Goal: Task Accomplishment & Management: Complete application form

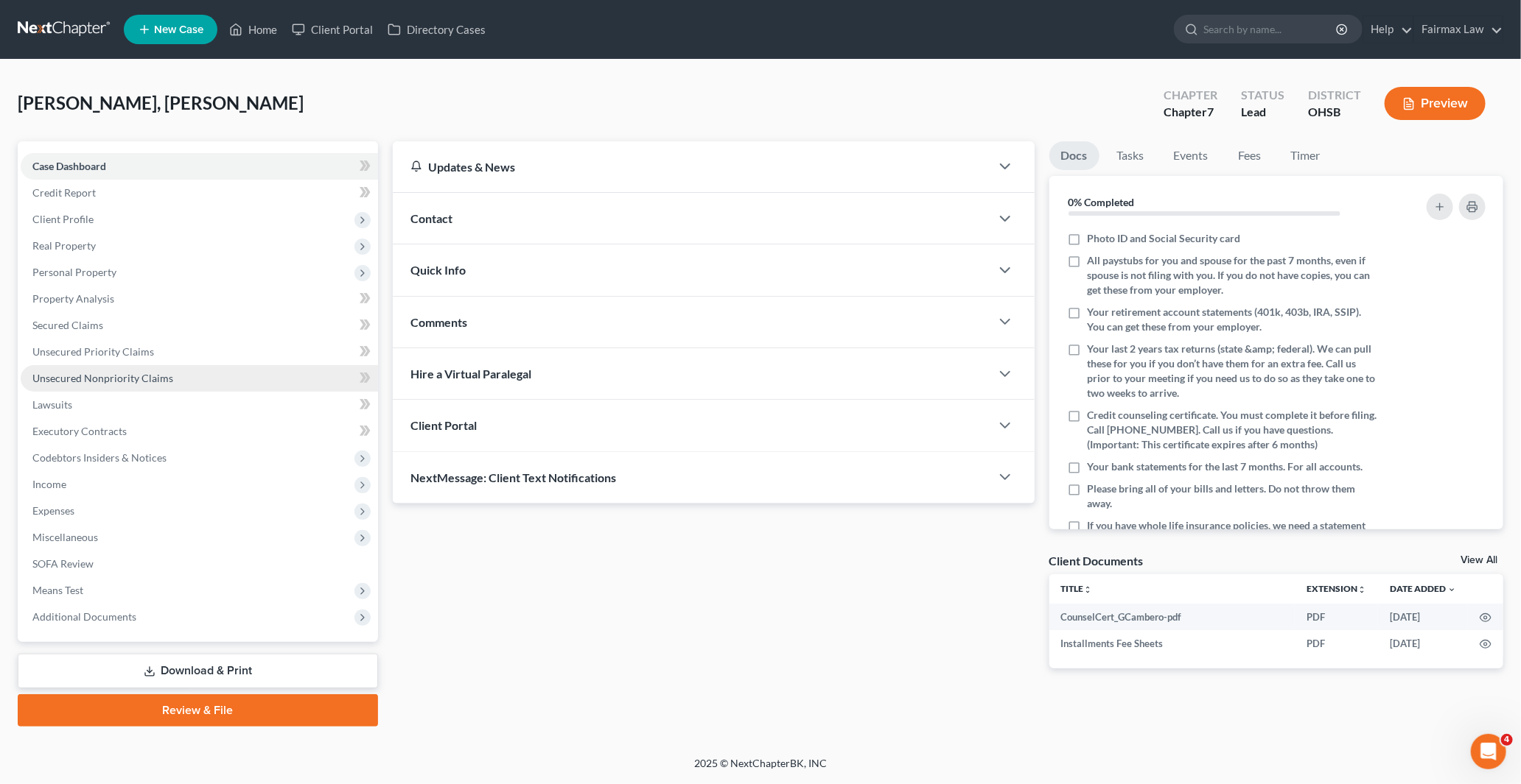
click at [90, 377] on span "Unsecured Nonpriority Claims" at bounding box center [102, 378] width 141 height 12
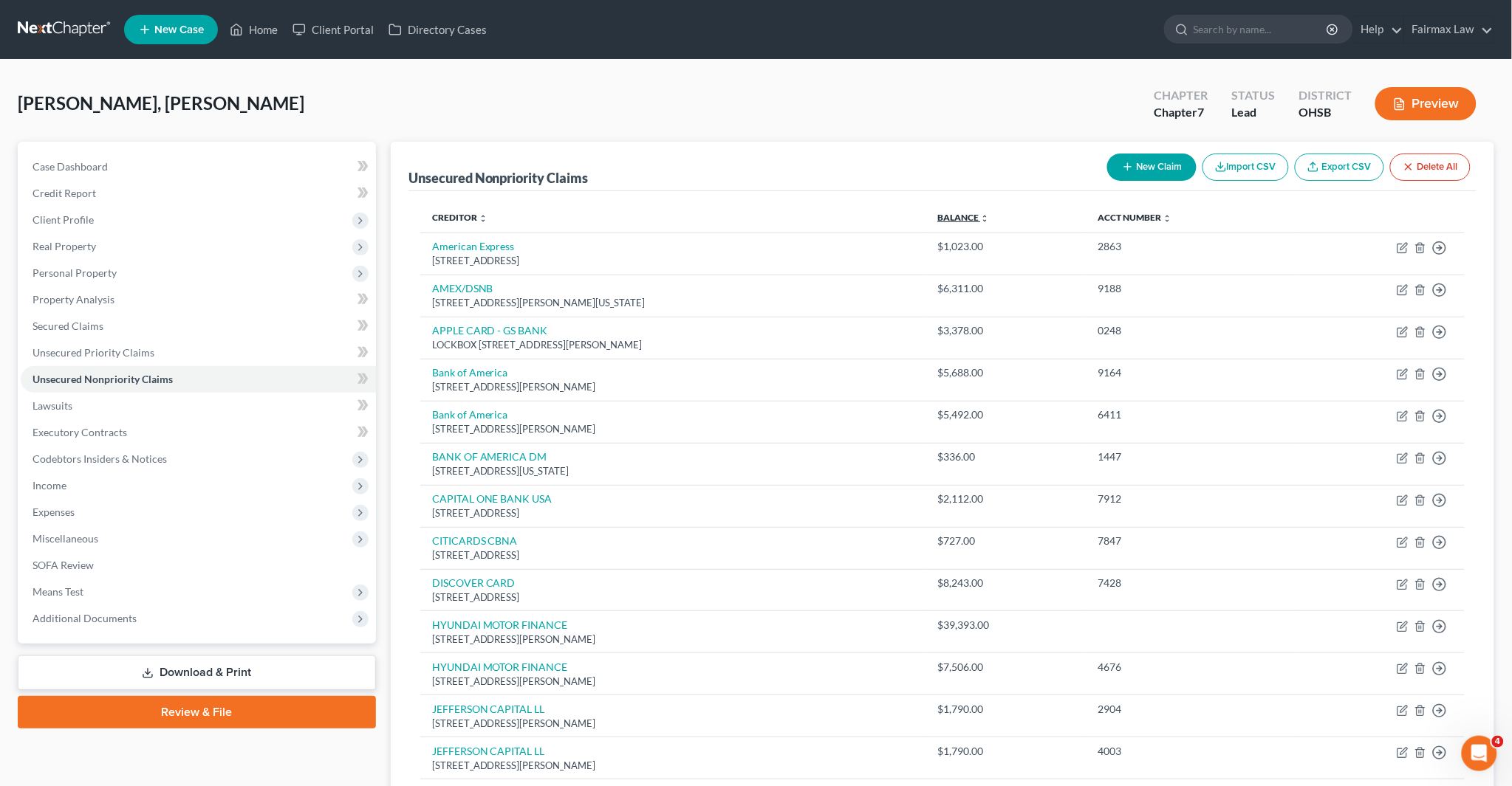
click at [989, 219] on icon "unfold_more" at bounding box center [985, 218] width 9 height 9
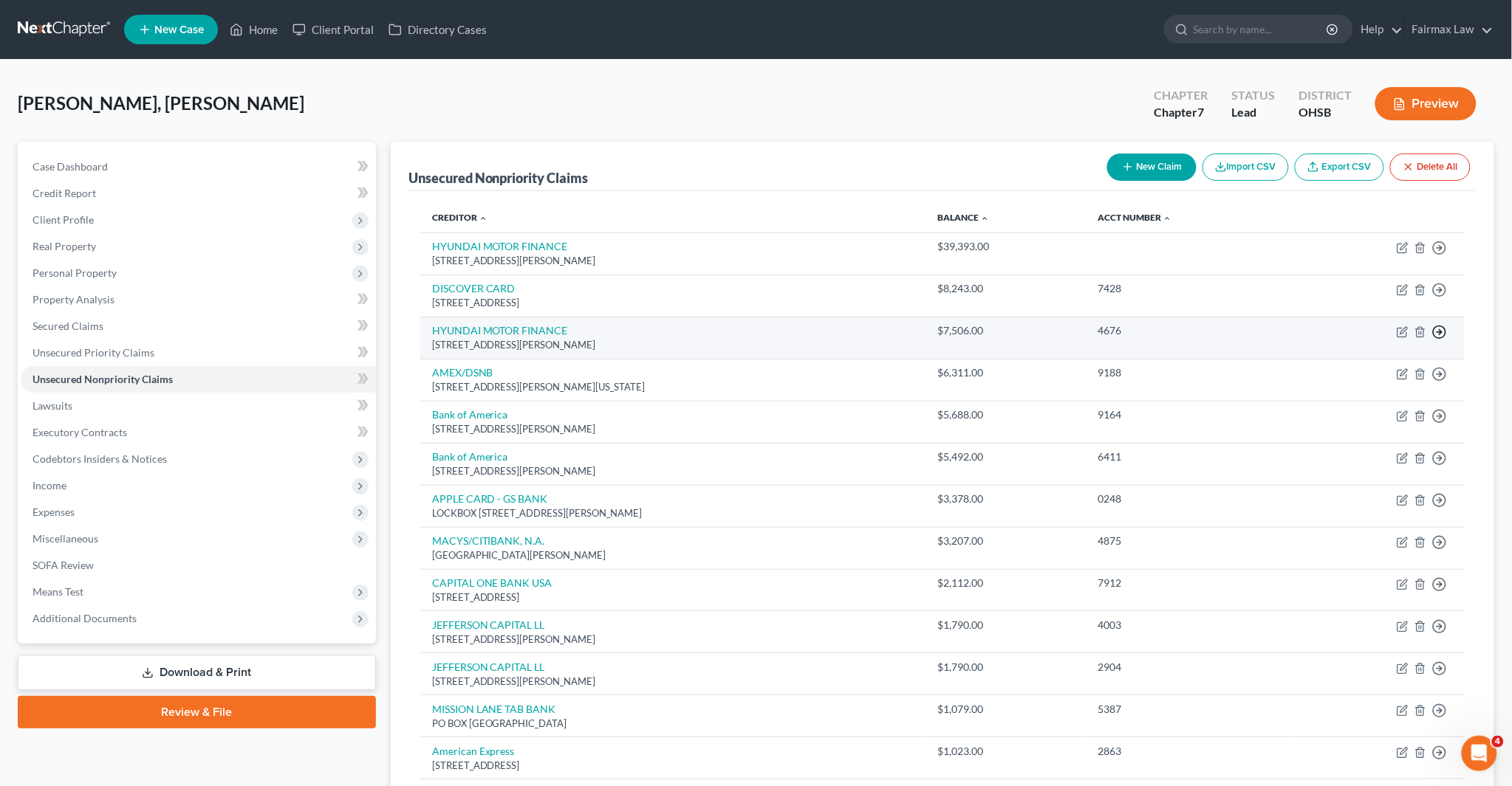
click at [1437, 333] on icon "button" at bounding box center [1439, 332] width 15 height 15
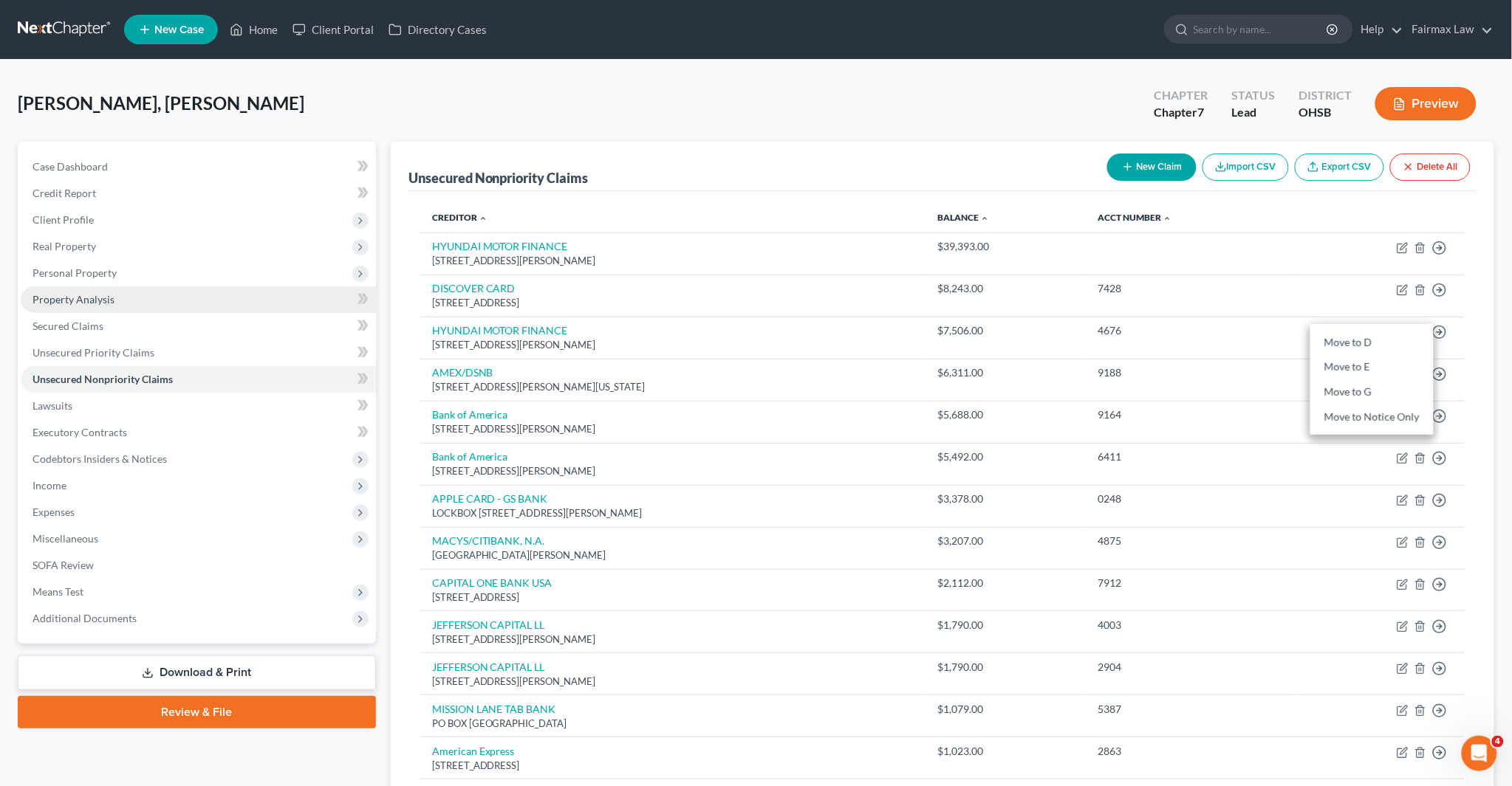
click at [59, 297] on span "Property Analysis" at bounding box center [73, 299] width 82 height 12
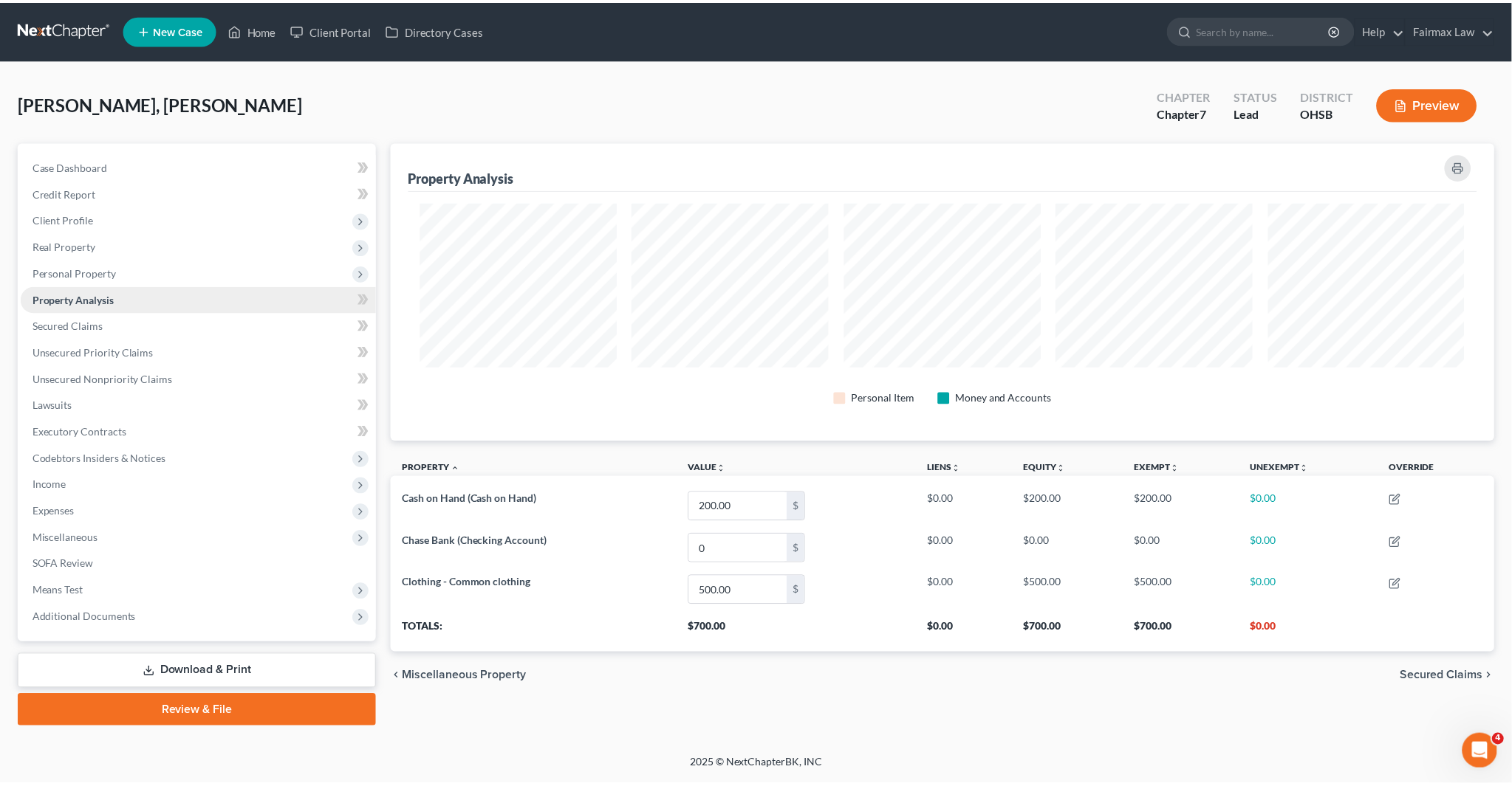
scroll to position [300, 1112]
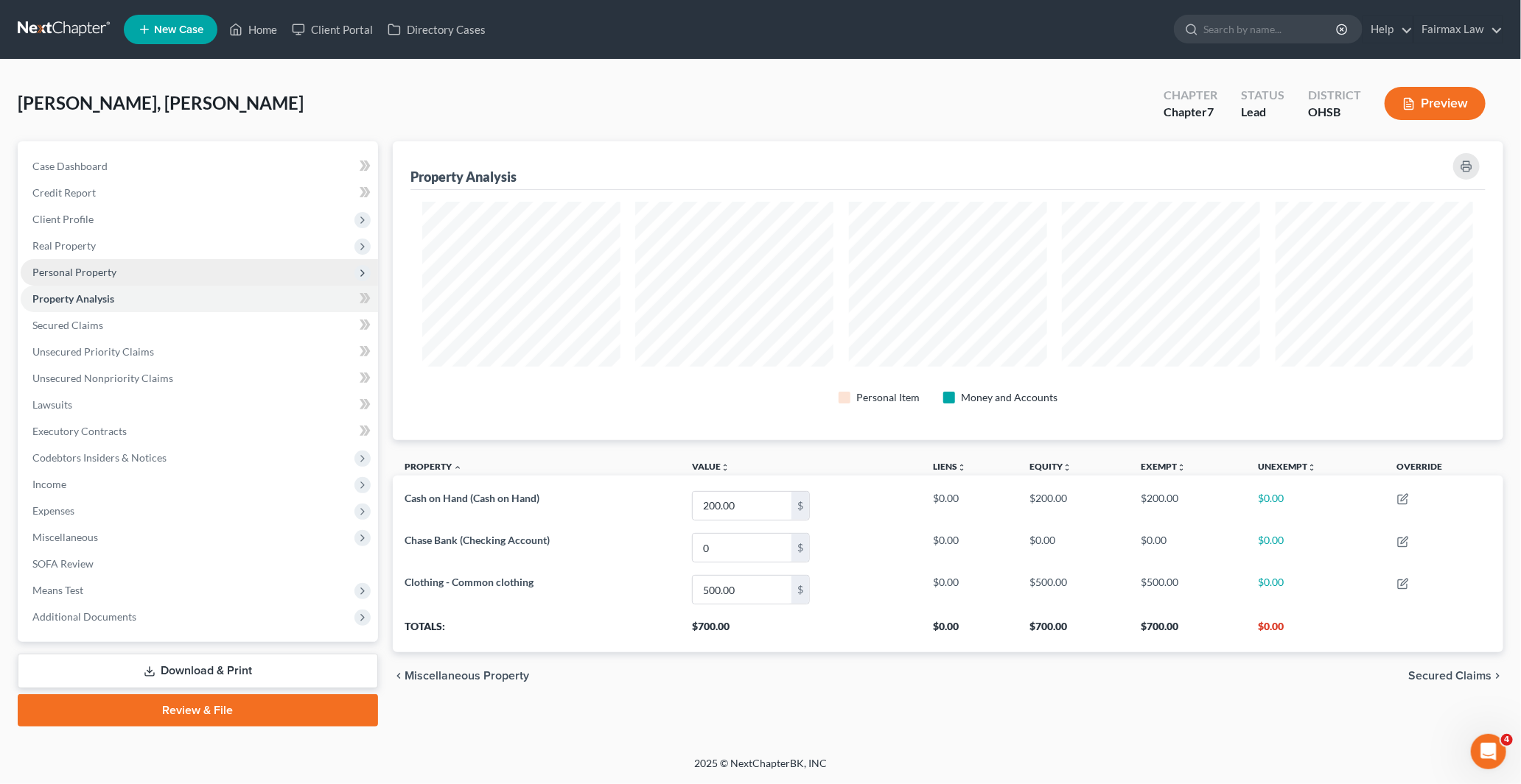
click at [72, 267] on span "Personal Property" at bounding box center [73, 272] width 84 height 12
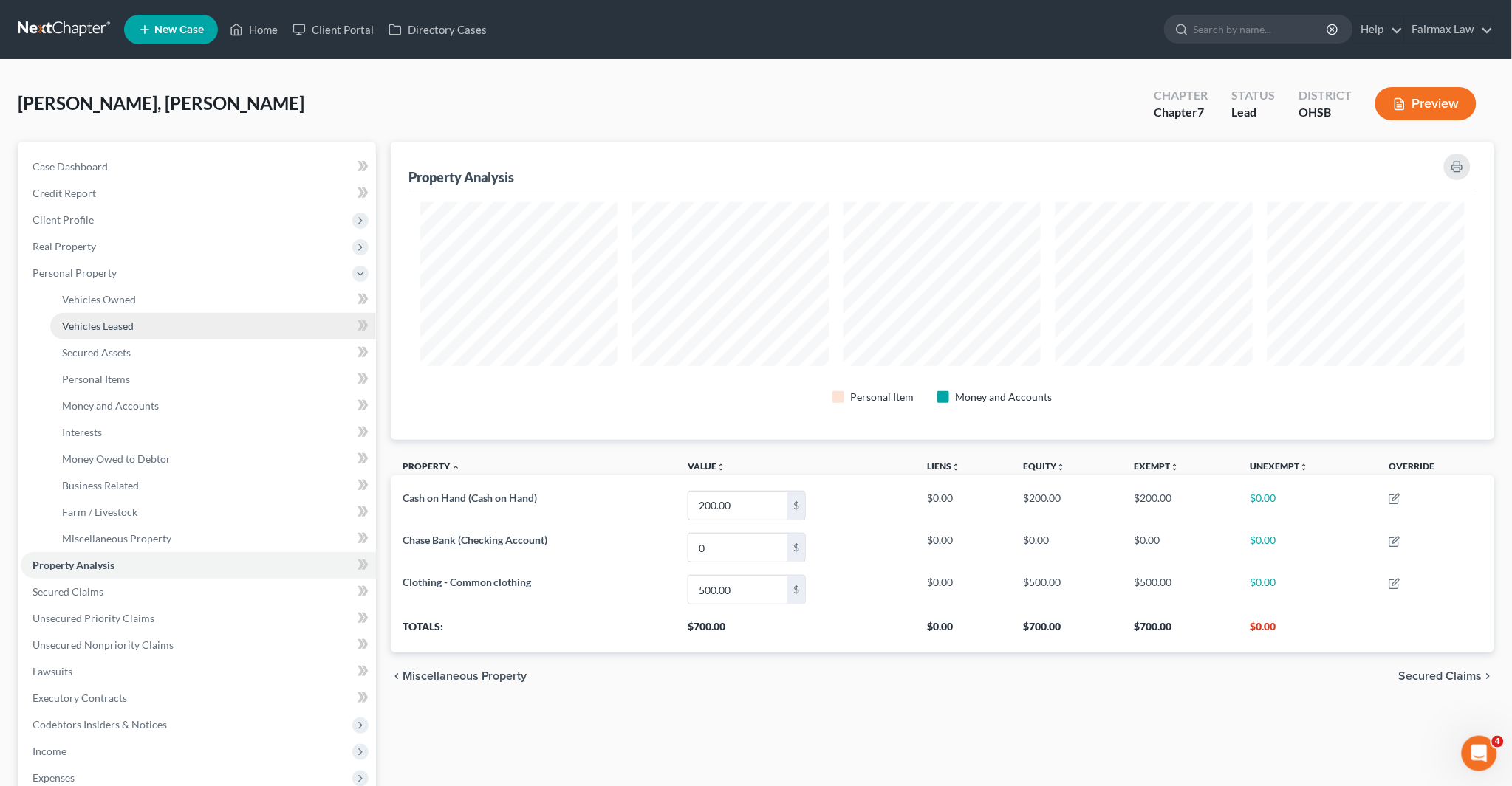
click at [132, 328] on span "Vehicles Leased" at bounding box center [98, 326] width 72 height 12
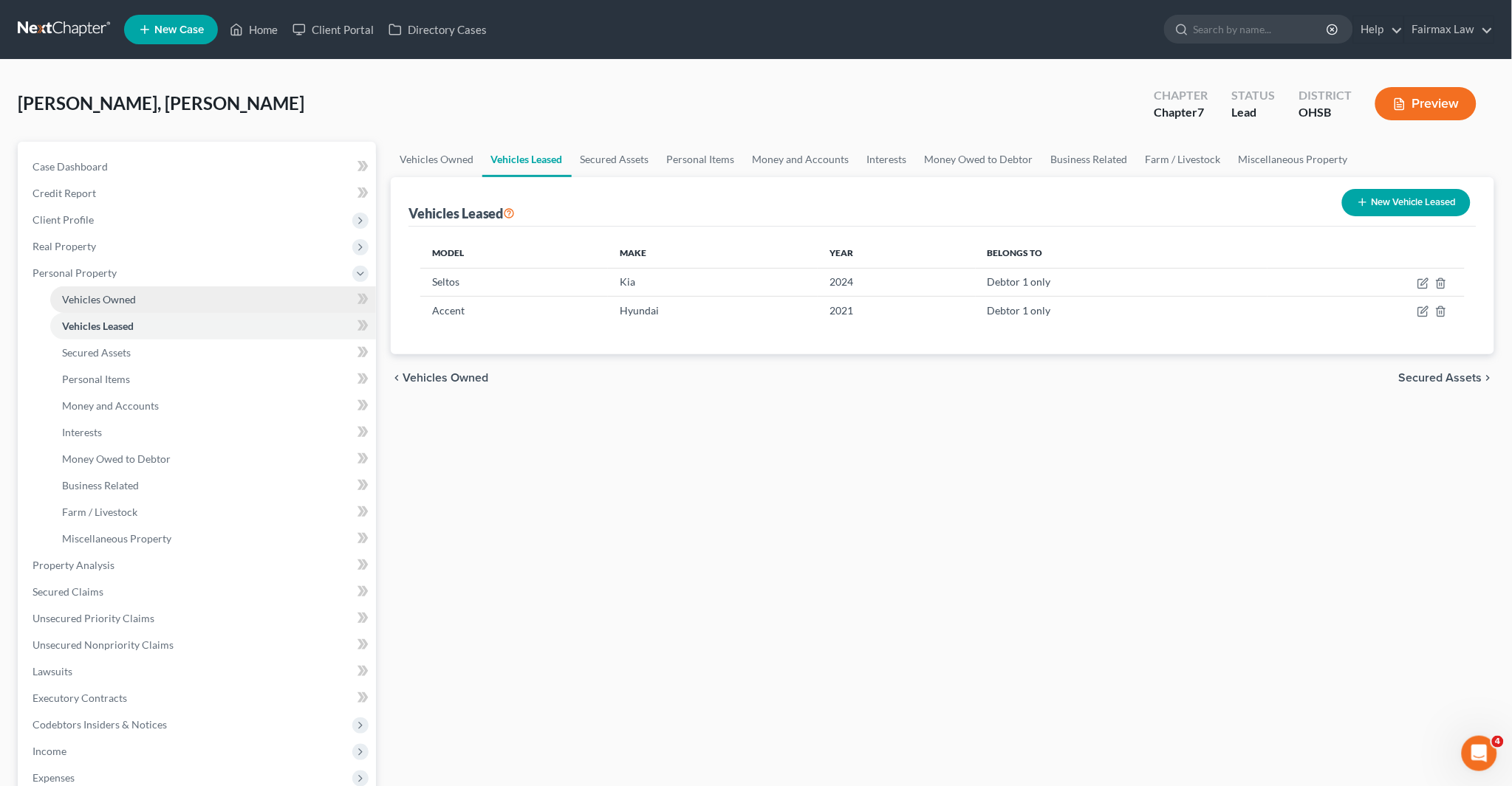
click at [132, 298] on span "Vehicles Owned" at bounding box center [99, 299] width 74 height 12
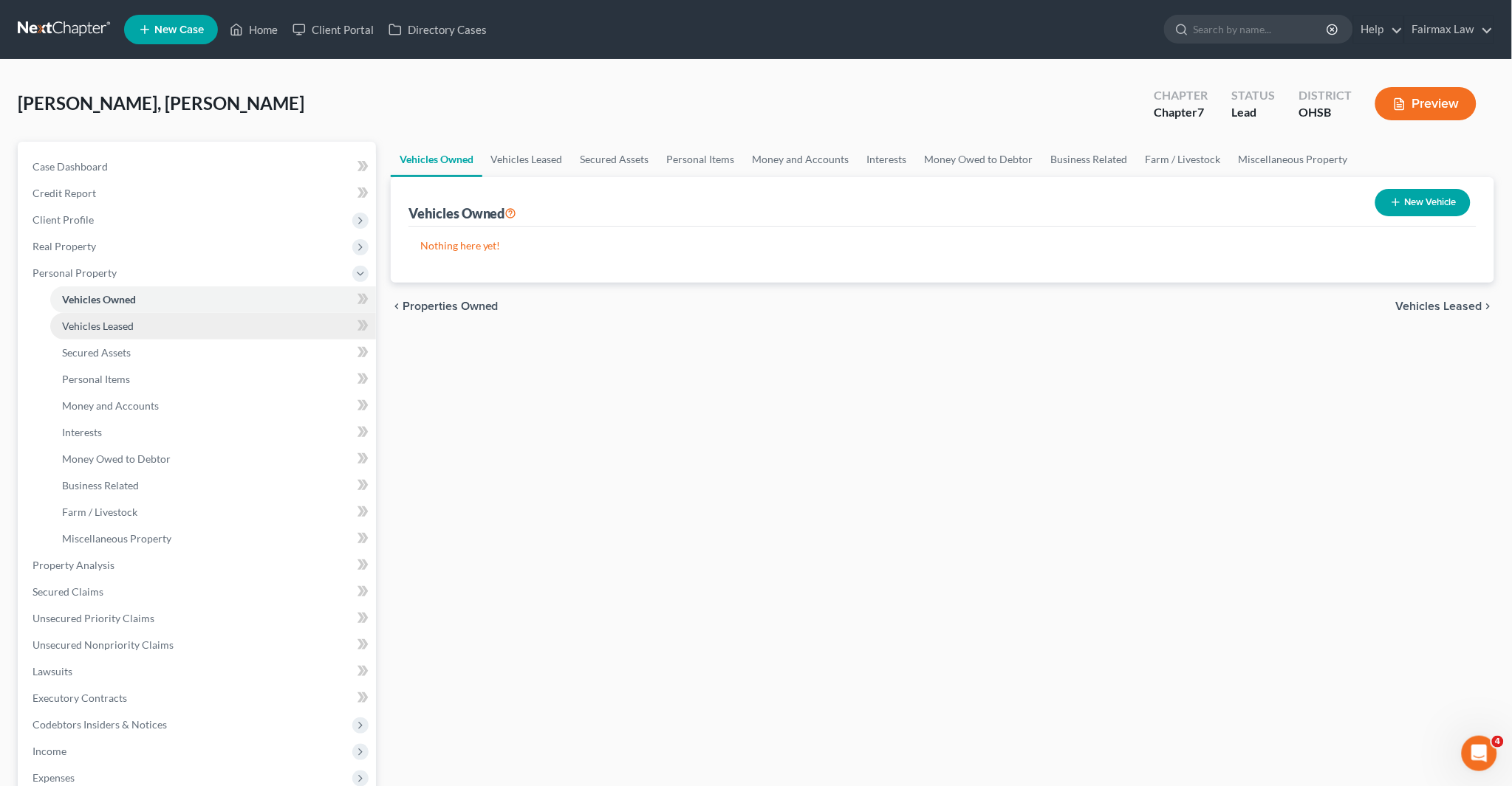
click at [122, 337] on link "Vehicles Leased" at bounding box center [213, 326] width 326 height 27
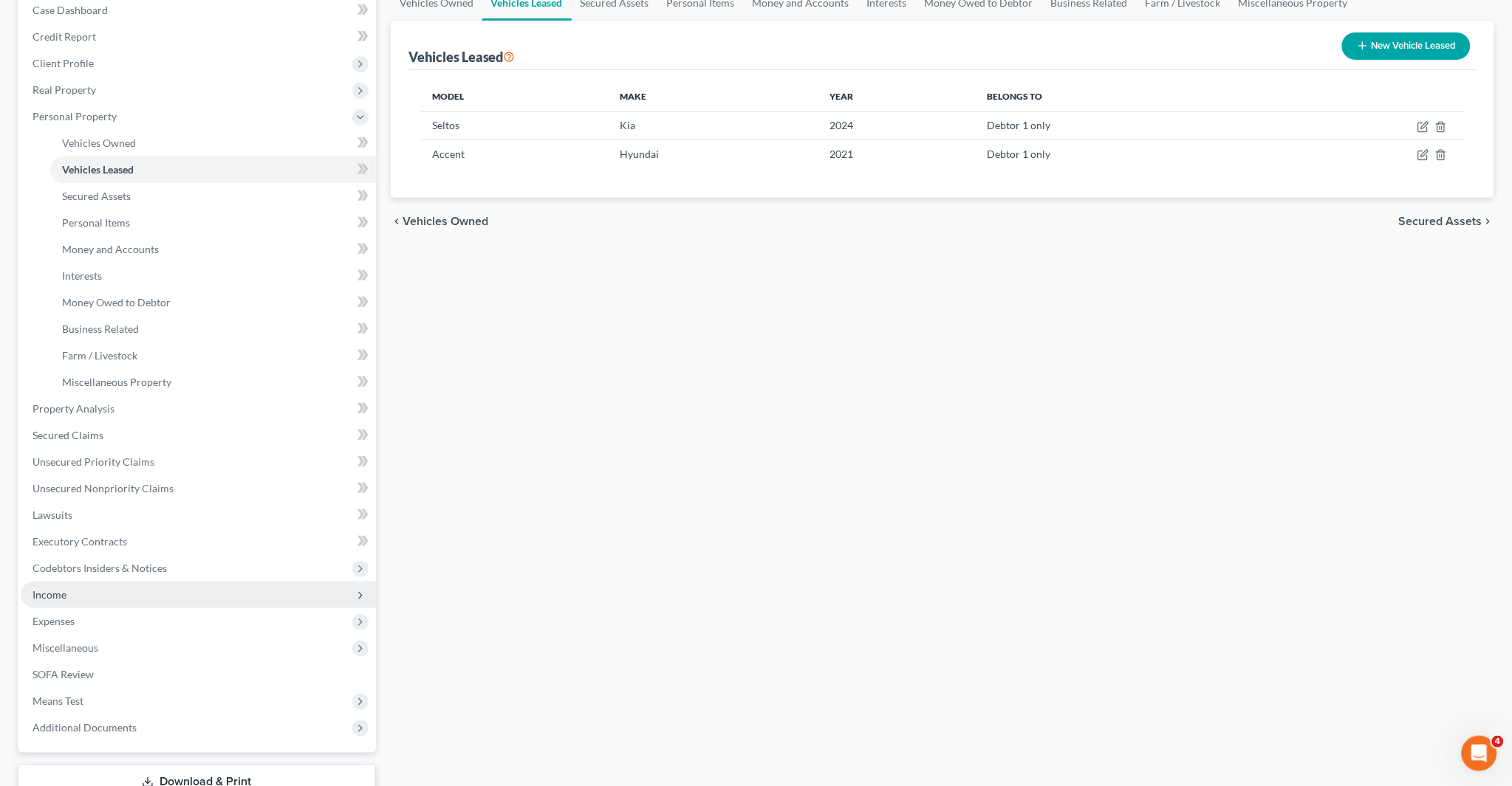
scroll to position [164, 0]
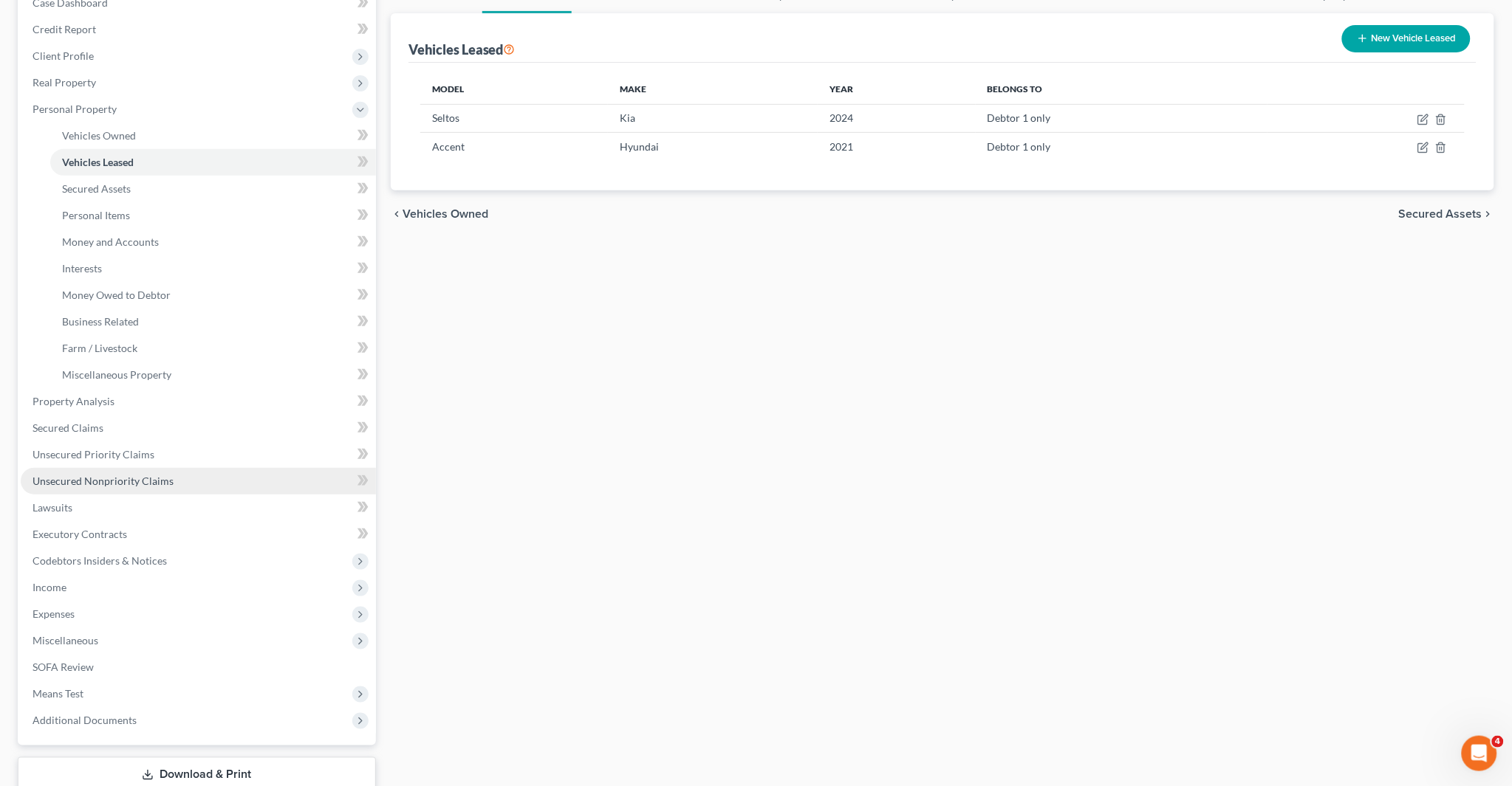
click at [118, 476] on span "Unsecured Nonpriority Claims" at bounding box center [102, 481] width 141 height 12
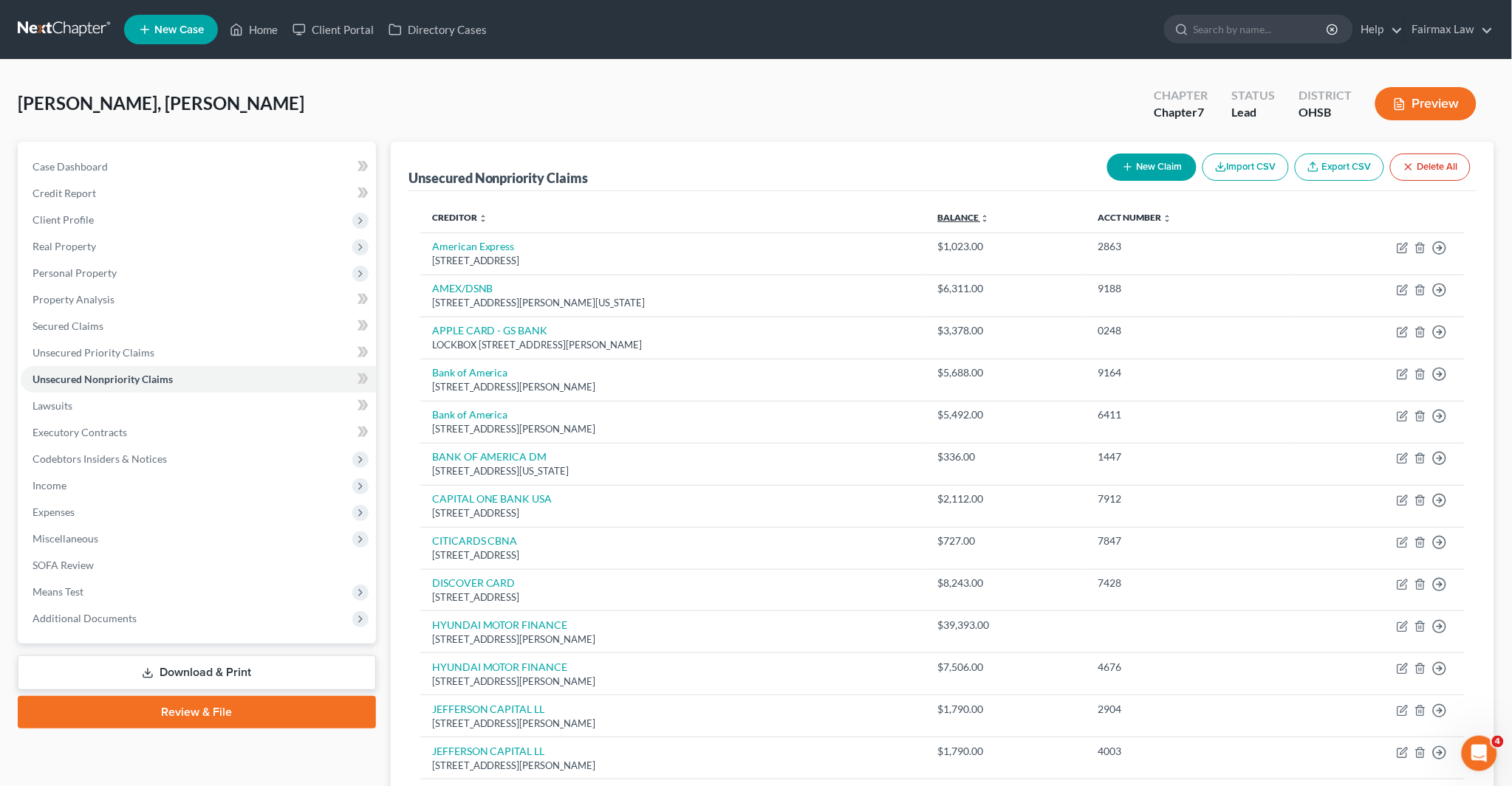
click at [988, 218] on link "Balance expand_more expand_less unfold_more" at bounding box center [963, 218] width 52 height 11
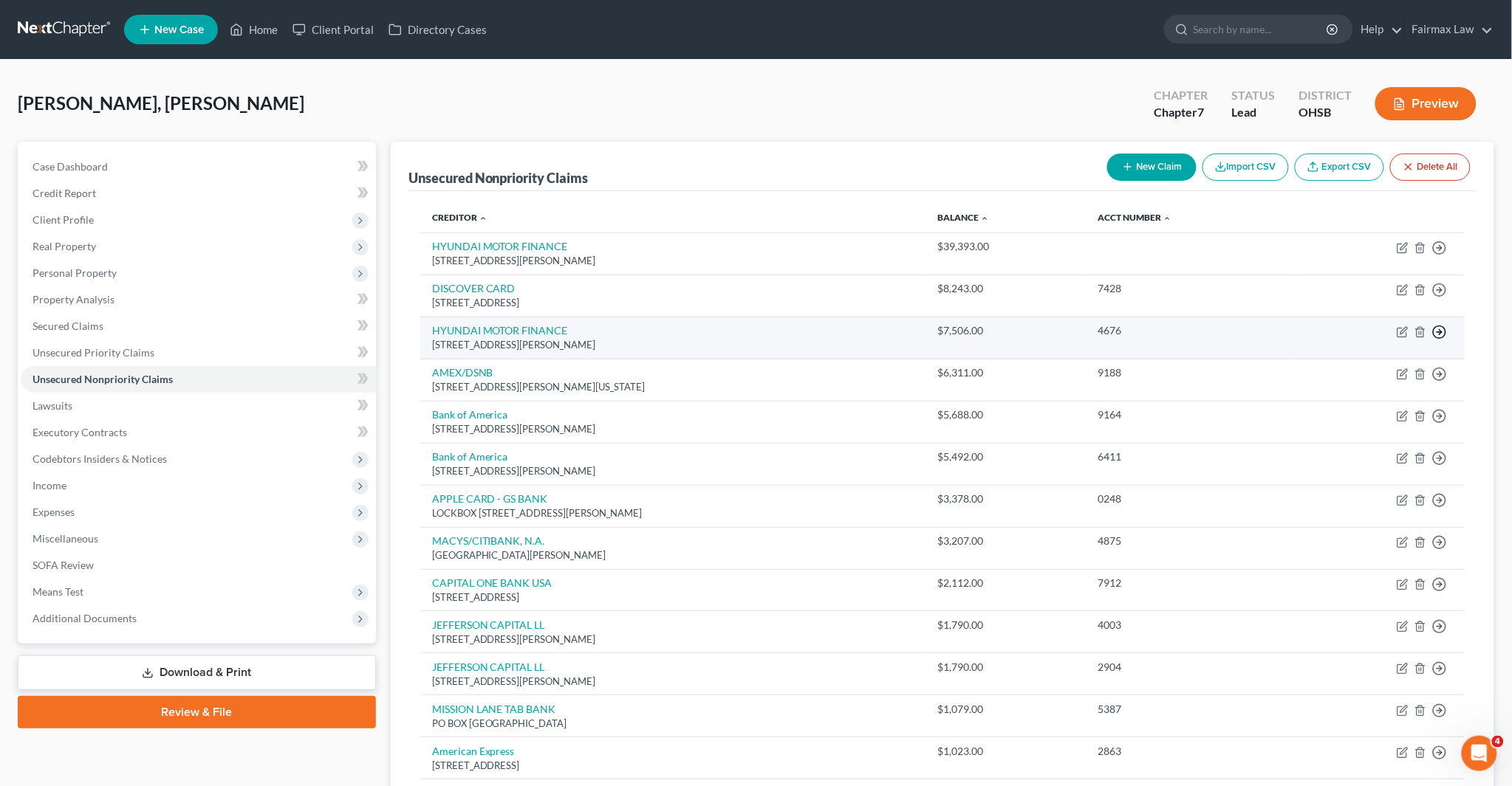
click at [1443, 332] on line "button" at bounding box center [1440, 332] width 5 height 0
click at [1362, 388] on link "Move to G" at bounding box center [1372, 393] width 123 height 25
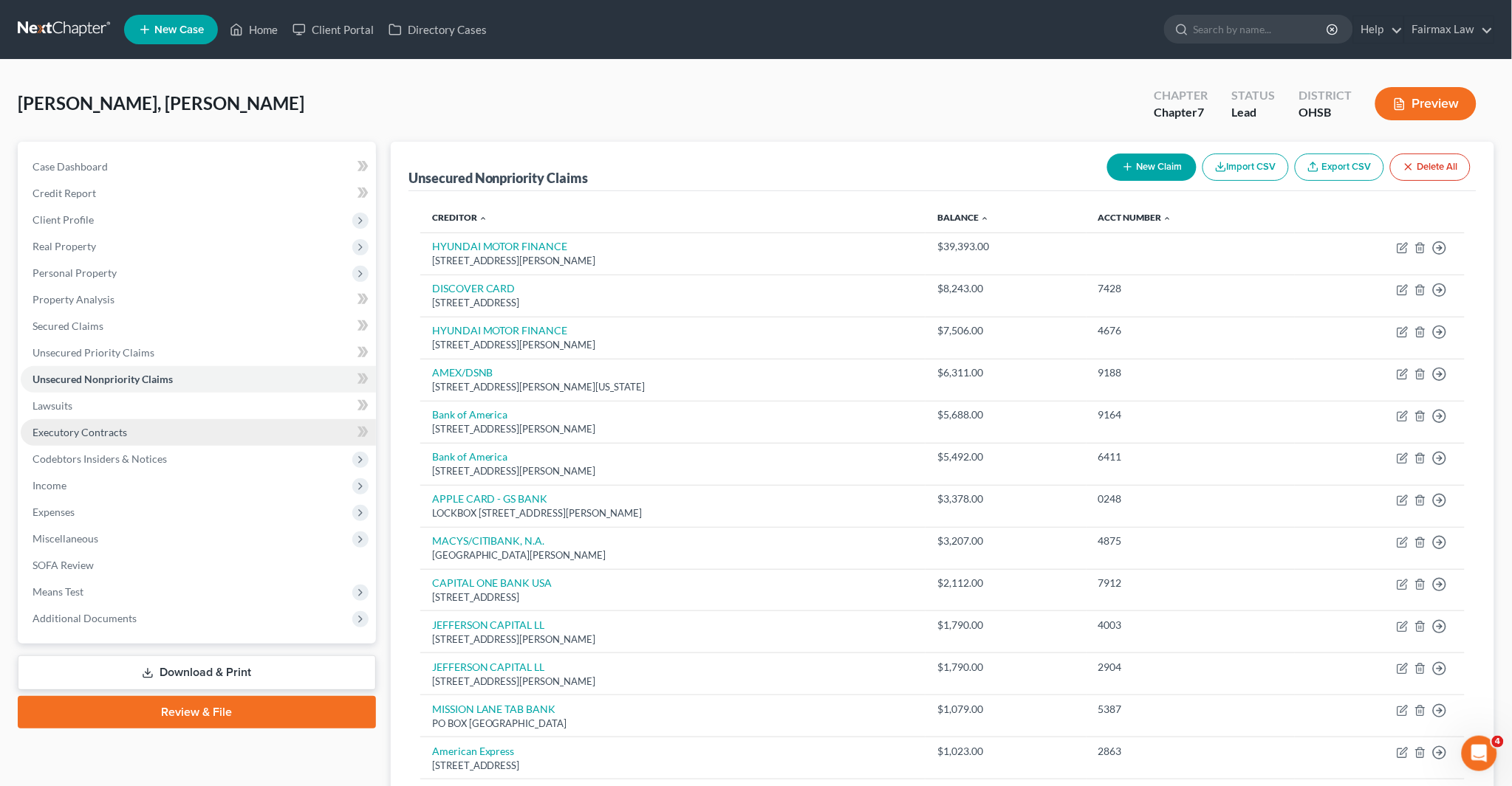
click at [54, 432] on span "Executory Contracts" at bounding box center [79, 432] width 94 height 12
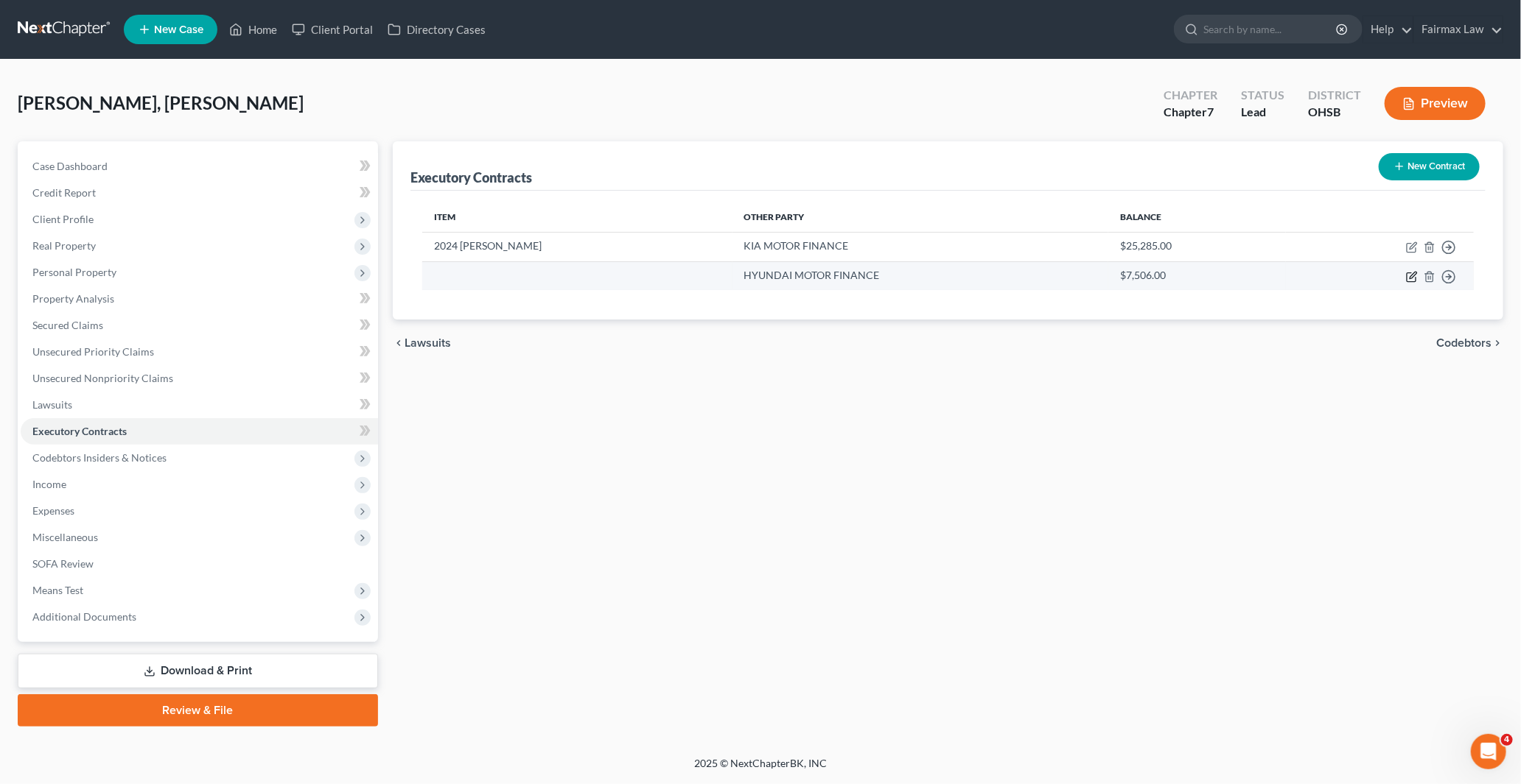
click at [1409, 274] on icon "button" at bounding box center [1412, 277] width 12 height 12
select select "4"
select select "0"
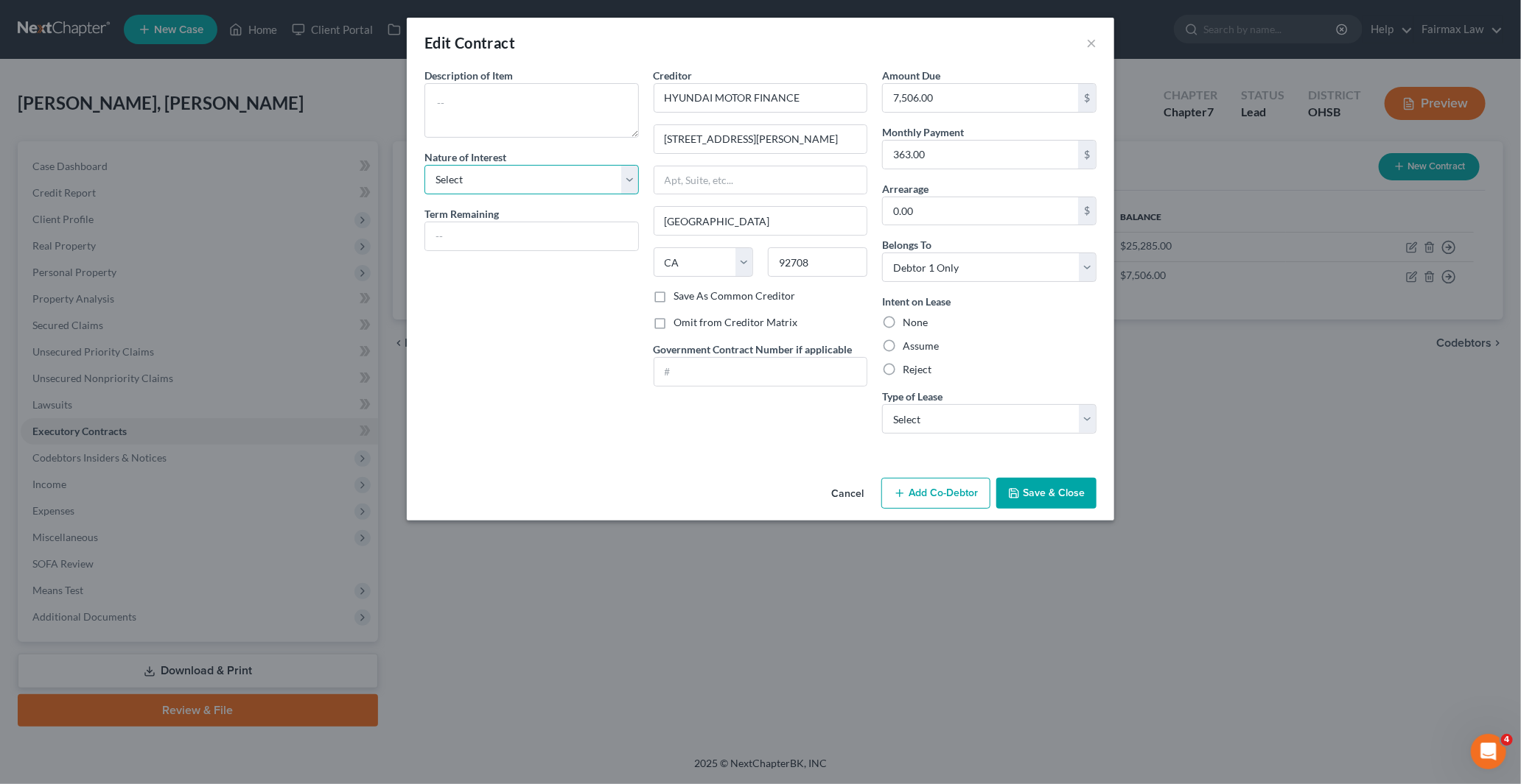
click at [520, 179] on select "Select Purchaser Agent Lessor Lessee" at bounding box center [532, 180] width 214 height 29
select select "3"
click at [425, 165] on select "Select Purchaser Agent Lessor Lessee" at bounding box center [532, 180] width 214 height 29
click at [495, 239] on input "text" at bounding box center [532, 236] width 213 height 28
type input "24 months"
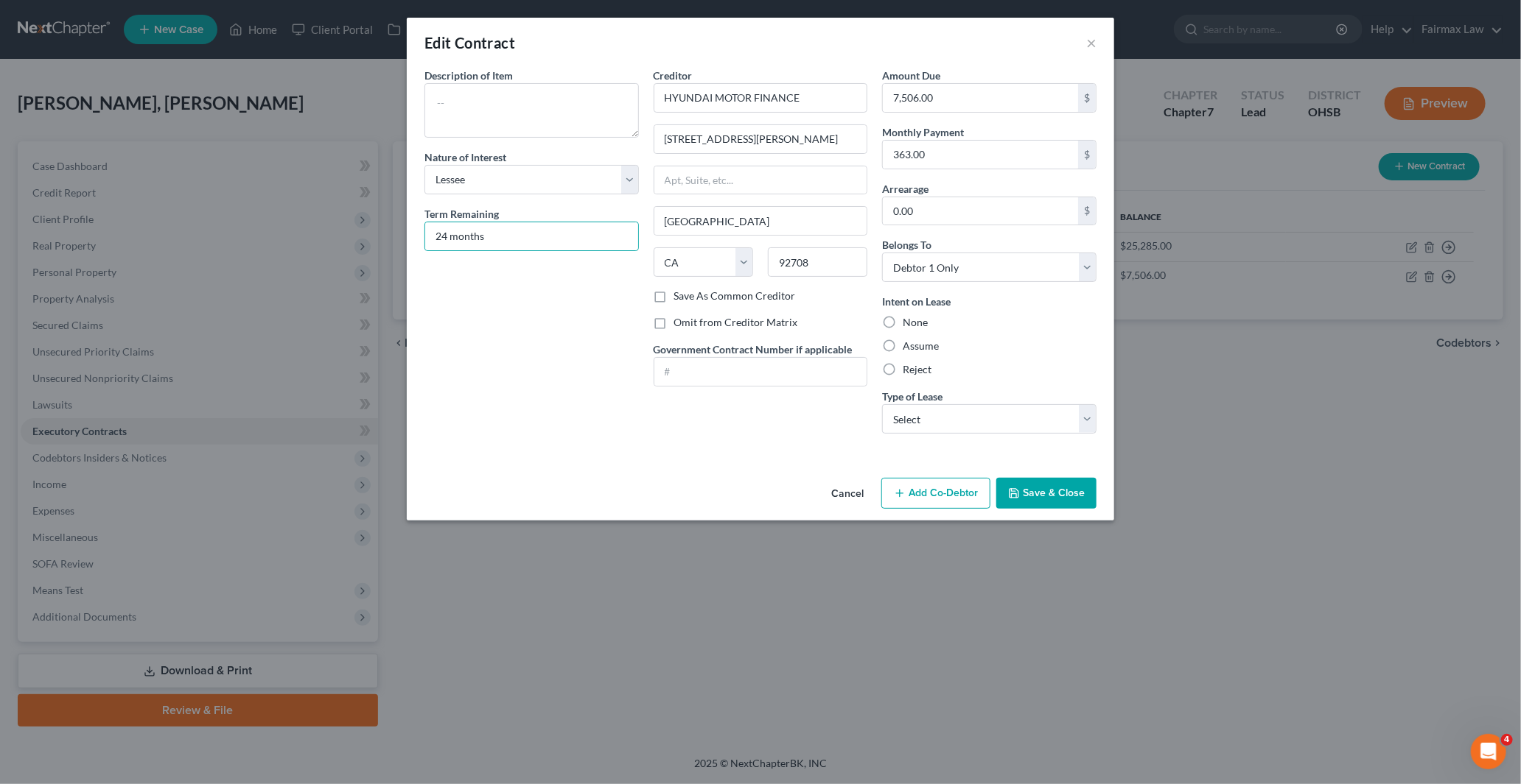
click at [904, 344] on label "Assume" at bounding box center [921, 346] width 36 height 15
click at [909, 344] on input "Assume" at bounding box center [913, 343] width 10 height 10
radio input "true"
click at [949, 416] on select "Select Real Estate Car Other" at bounding box center [989, 419] width 214 height 29
select select "1"
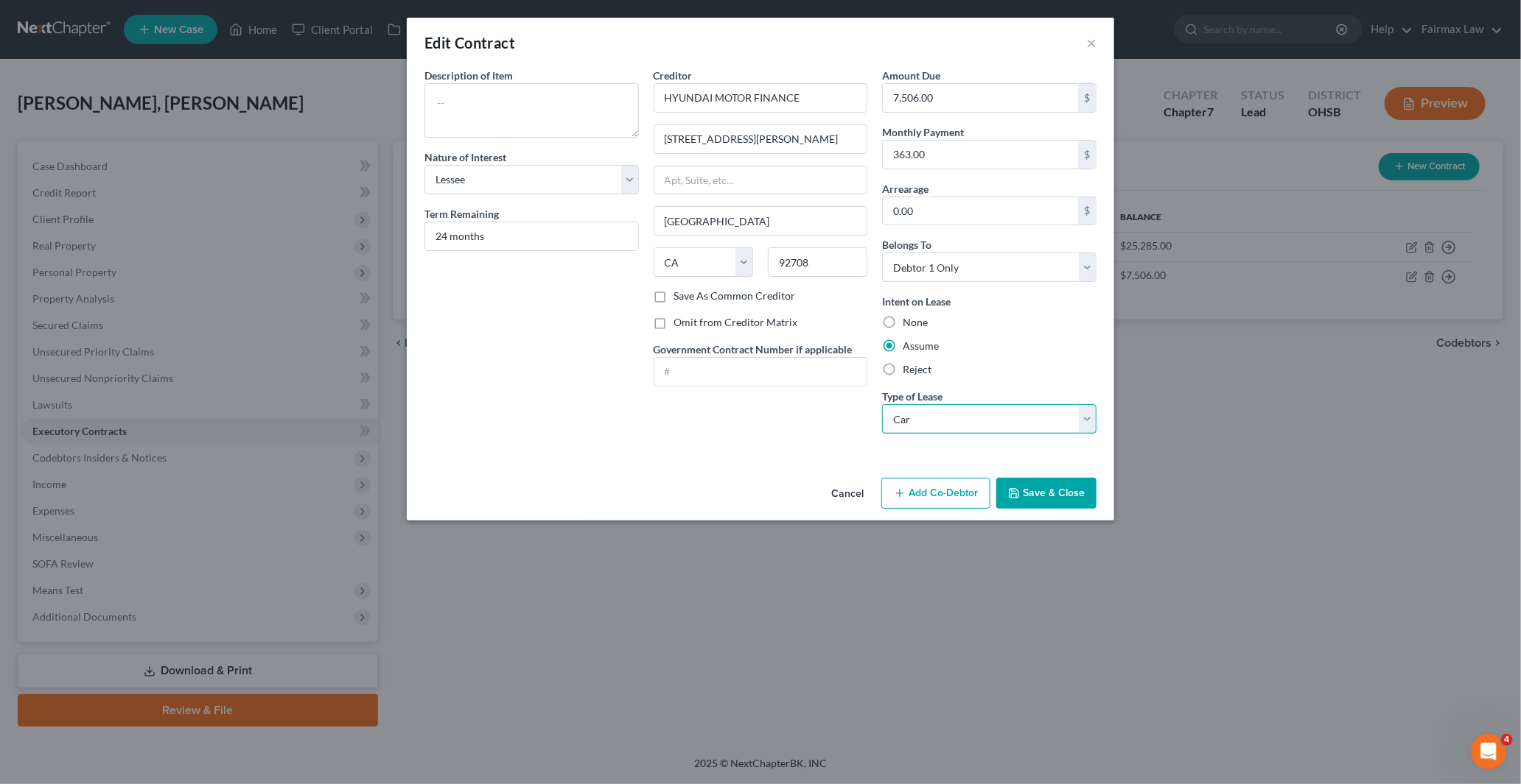
click at [882, 405] on select "Select Real Estate Car Other" at bounding box center [989, 419] width 214 height 29
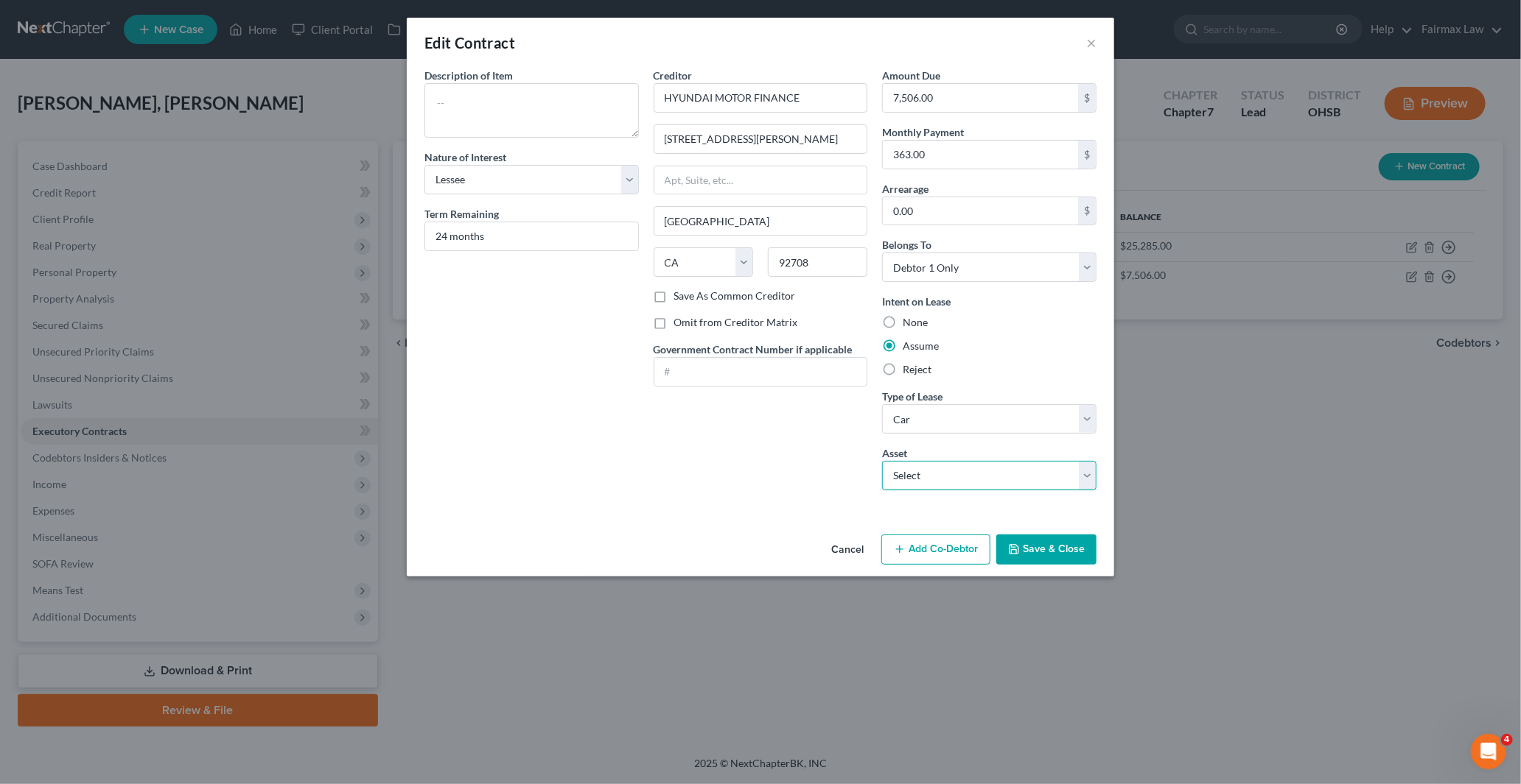
click at [925, 475] on select "Select 2024 Kia Seltos - $17143.0 2021 Hyundai Accent - $9334.0" at bounding box center [989, 475] width 214 height 29
select select "1"
click at [882, 461] on select "Select 2024 Kia Seltos - $17143.0 2021 Hyundai Accent - $9334.0" at bounding box center [989, 475] width 214 height 29
type textarea "2021 Hyundai Accent"
click at [559, 386] on div "Description of non-residential real property * Description of Item * 2021 Hyund…" at bounding box center [531, 284] width 229 height 435
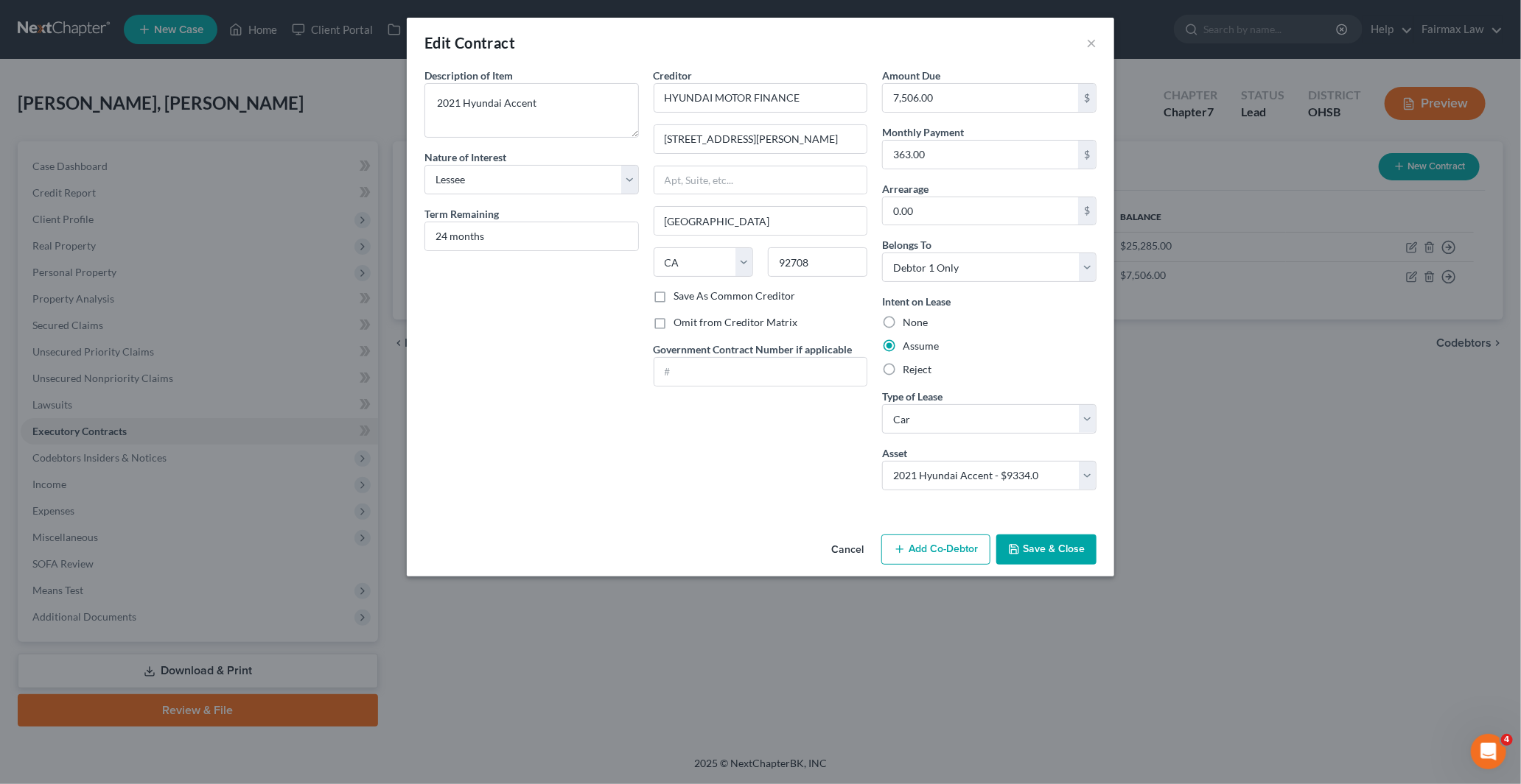
click at [1044, 553] on button "Save & Close" at bounding box center [1046, 551] width 100 height 31
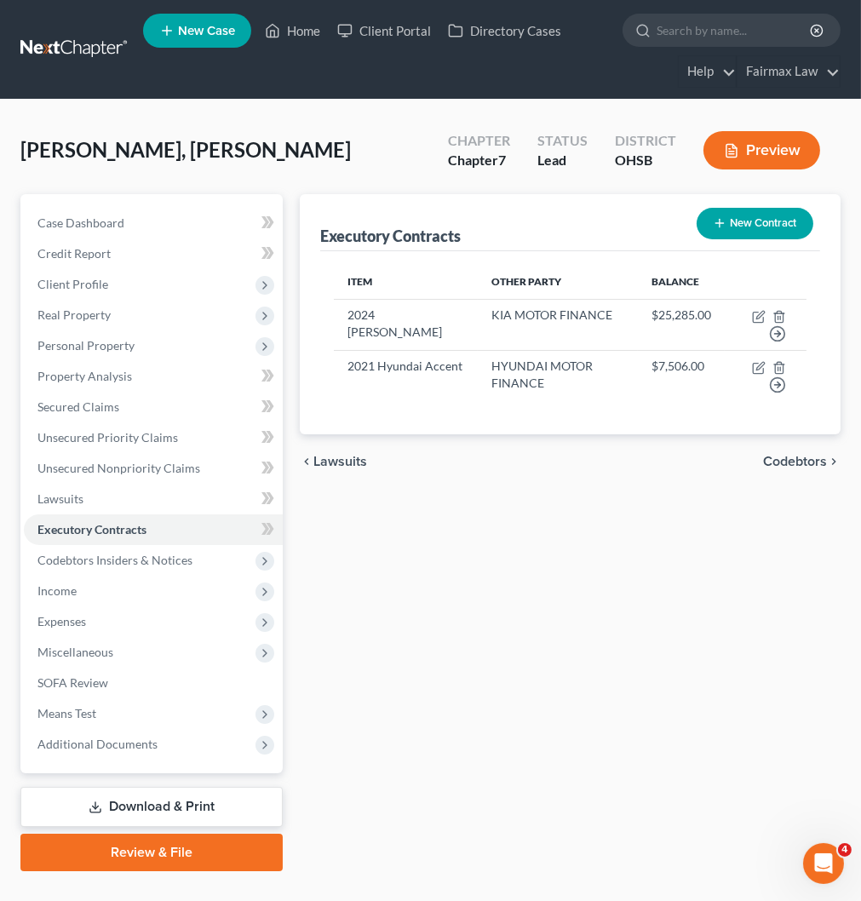
drag, startPoint x: 777, startPoint y: 446, endPoint x: 773, endPoint y: 469, distance: 23.4
click at [777, 446] on div "chevron_left Lawsuits Codebtors chevron_right" at bounding box center [570, 462] width 541 height 55
click at [78, 366] on link "Property Analysis" at bounding box center [153, 376] width 259 height 31
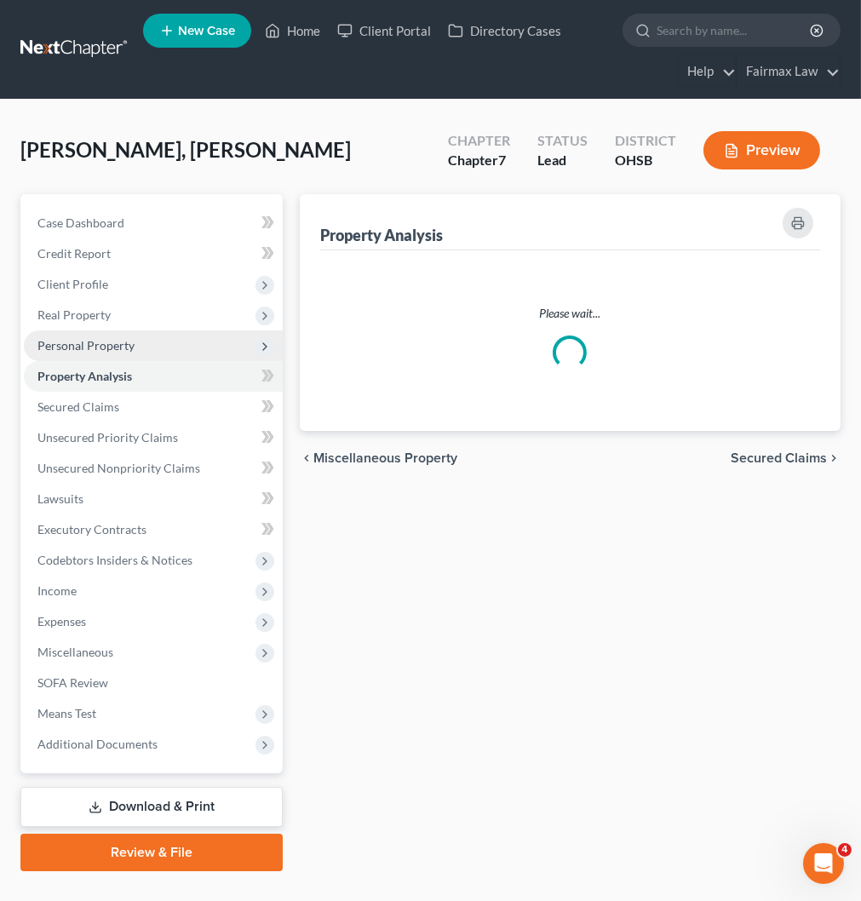
click at [81, 338] on span "Personal Property" at bounding box center [85, 345] width 97 height 14
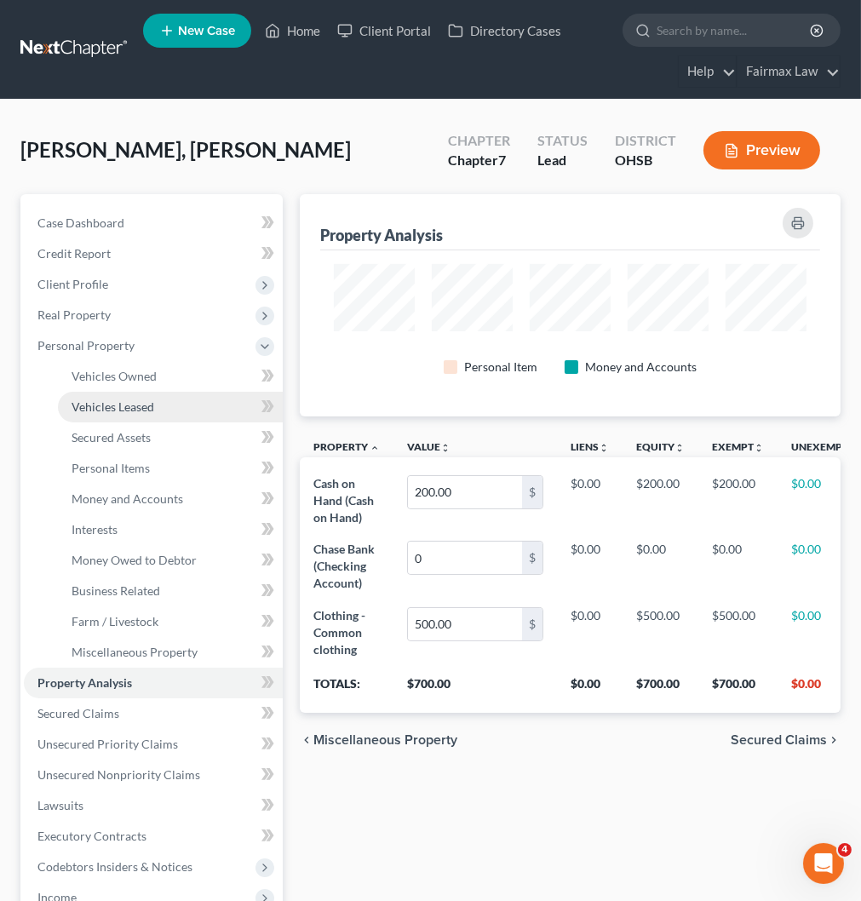
scroll to position [222, 541]
click at [129, 412] on span "Vehicles Leased" at bounding box center [113, 407] width 83 height 14
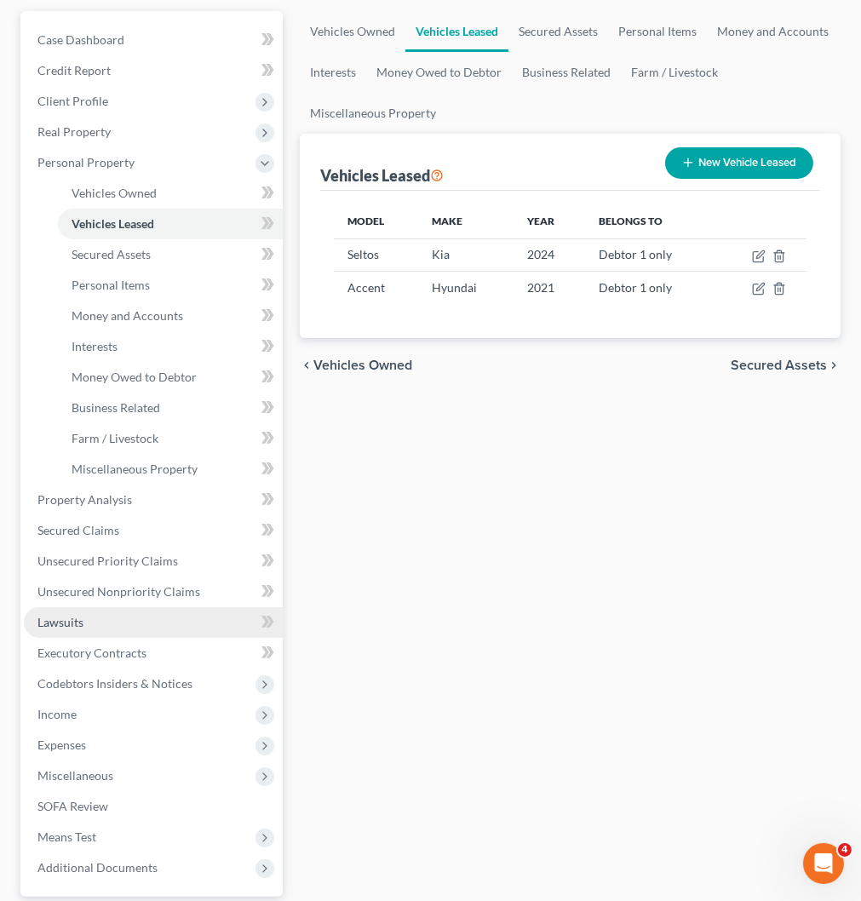
scroll to position [189, 0]
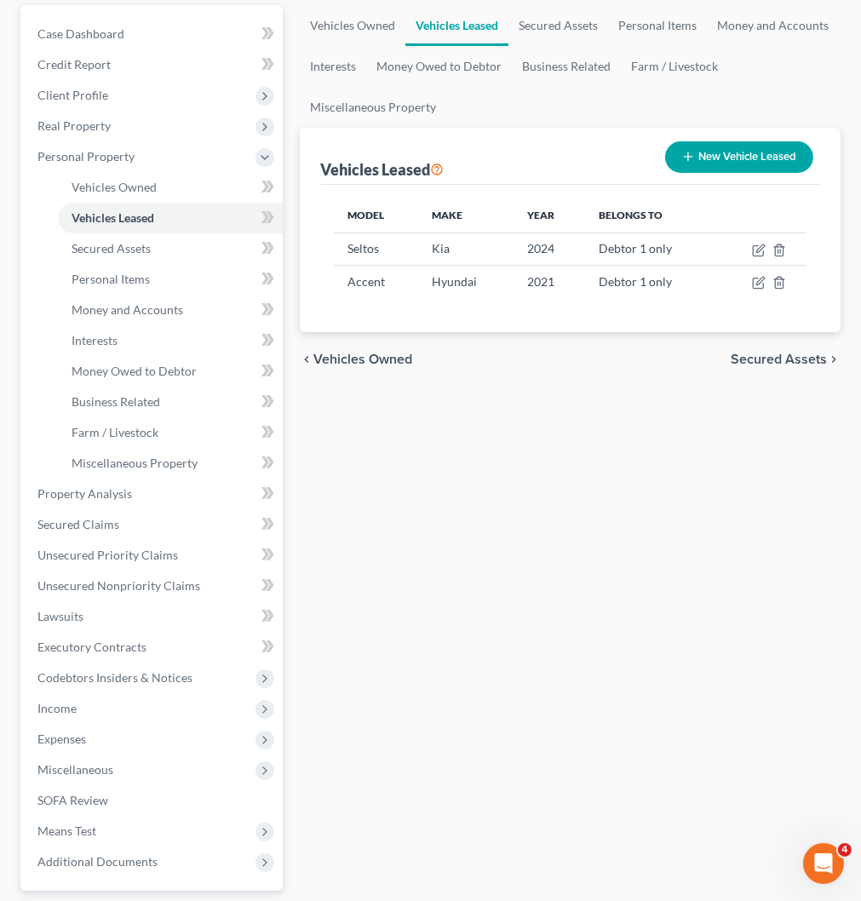
click at [713, 480] on div "Vehicles Owned Vehicles Leased Secured Assets Personal Items Money and Accounts…" at bounding box center [570, 497] width 558 height 984
